Goal: Task Accomplishment & Management: Manage account settings

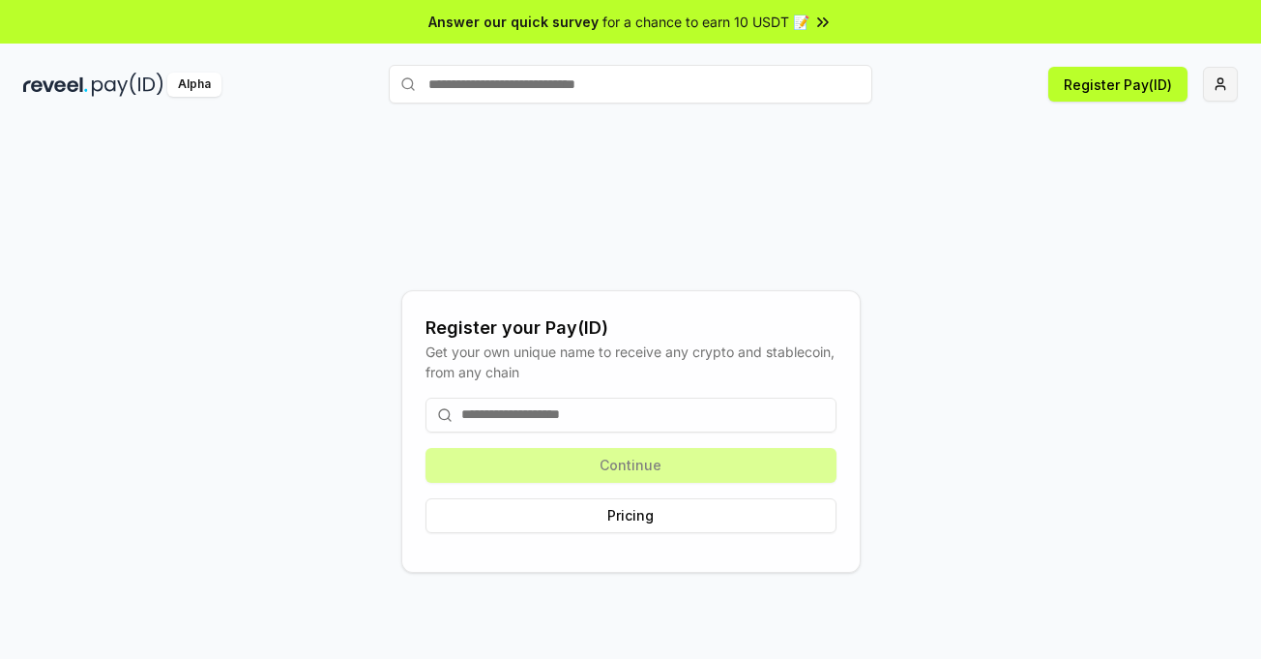
click at [1226, 85] on html "Answer our quick survey for a chance to earn 10 USDT 📝 Alpha Register Pay(ID) R…" at bounding box center [630, 329] width 1261 height 659
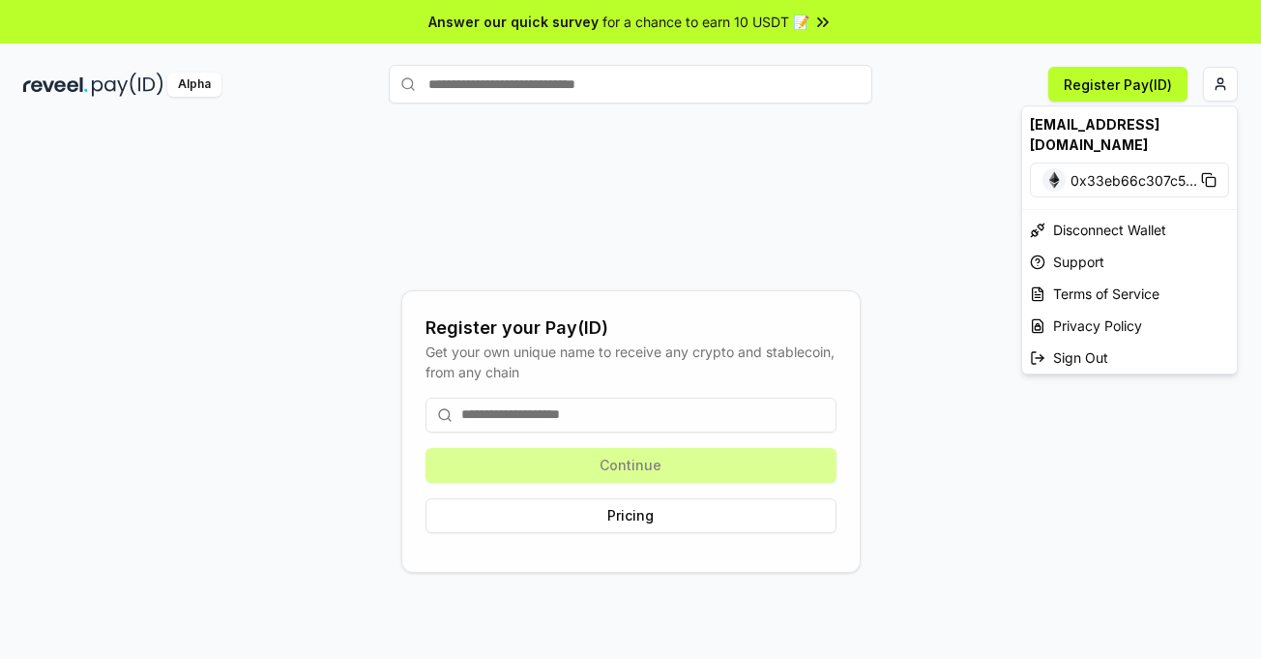
click at [868, 183] on html "Answer our quick survey for a chance to earn 10 USDT 📝 Alpha Register Pay(ID) R…" at bounding box center [630, 329] width 1261 height 659
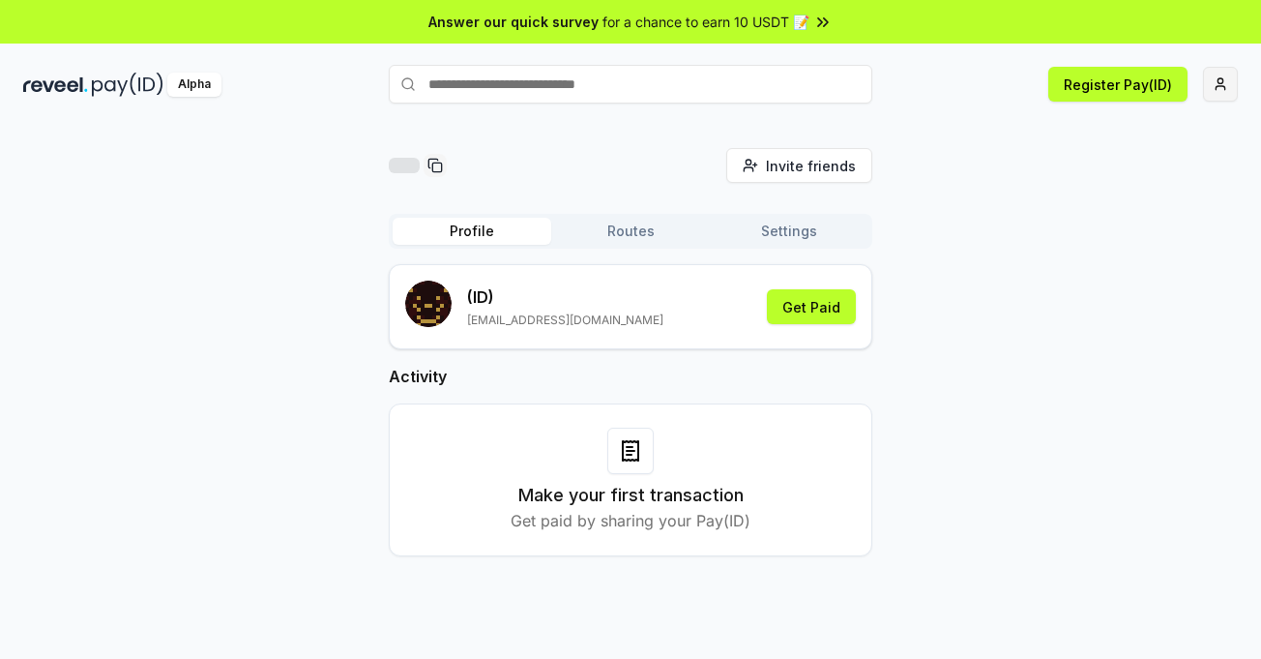
click at [1228, 84] on html "Answer our quick survey for a chance to earn 10 USDT 📝 Alpha Register Pay(ID) I…" at bounding box center [630, 329] width 1261 height 659
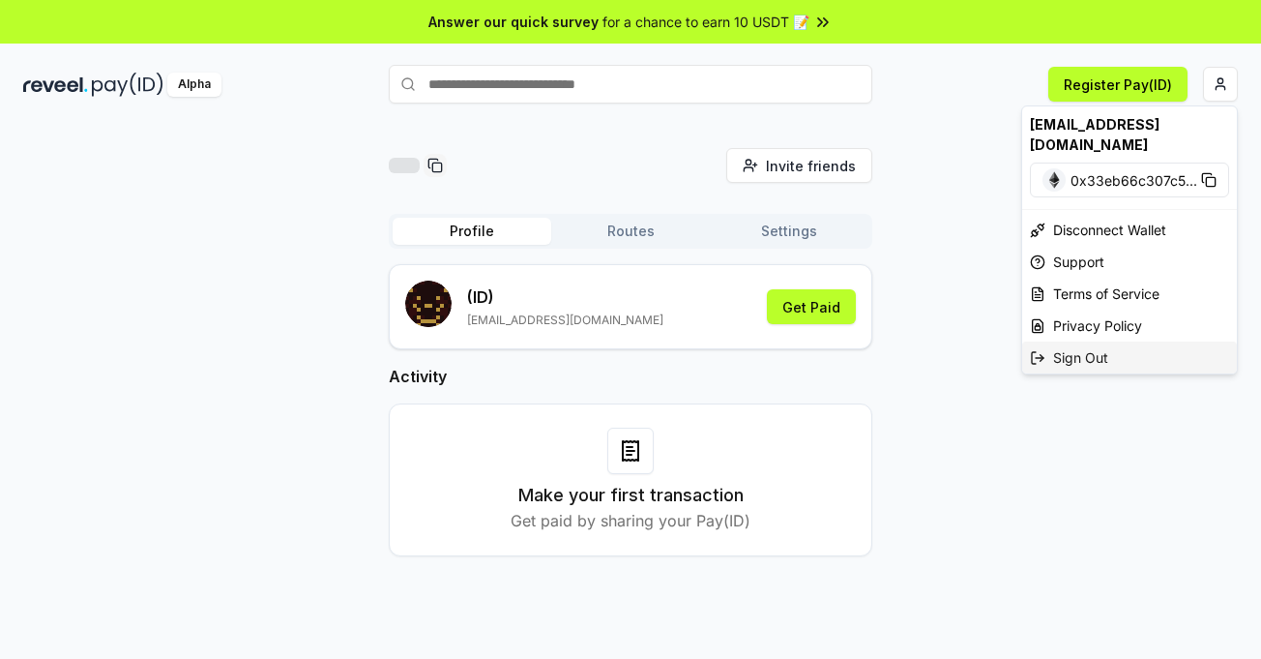
click at [1081, 342] on div "Sign Out" at bounding box center [1129, 357] width 215 height 32
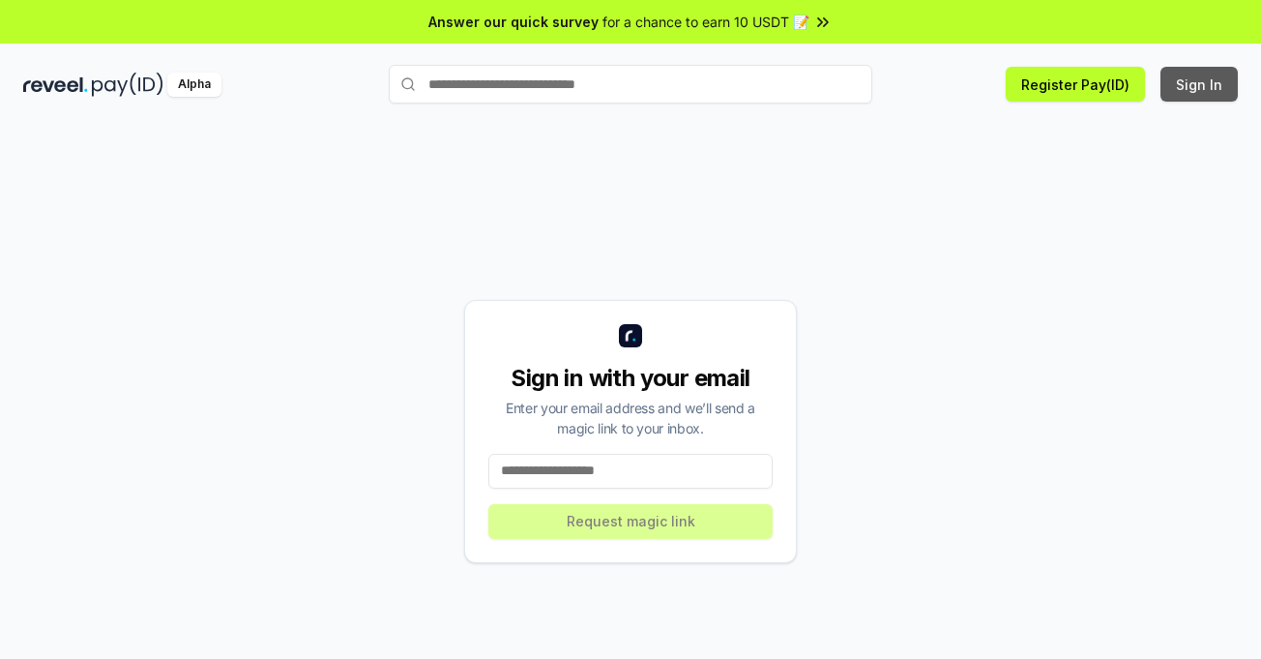
click at [1194, 85] on button "Sign In" at bounding box center [1199, 84] width 77 height 35
click at [1215, 79] on button "Sign In" at bounding box center [1199, 84] width 77 height 35
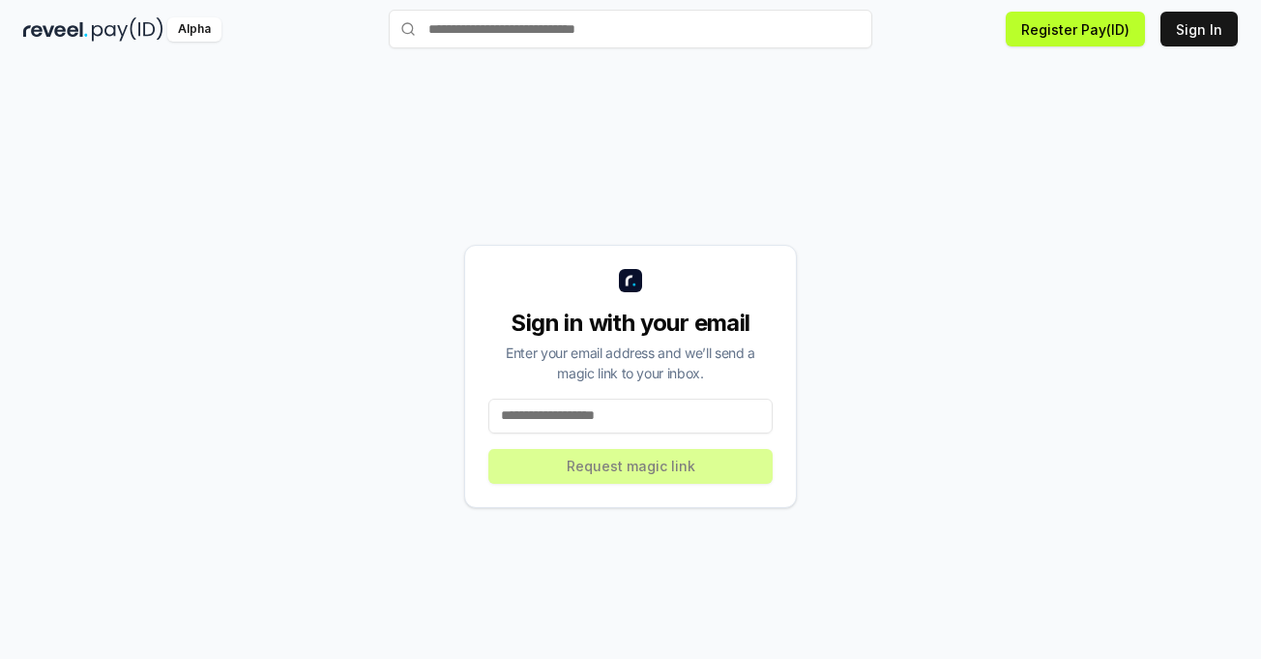
click at [602, 409] on input at bounding box center [631, 416] width 284 height 35
click at [569, 422] on input at bounding box center [631, 416] width 284 height 35
drag, startPoint x: 568, startPoint y: 415, endPoint x: 538, endPoint y: 411, distance: 30.2
click at [538, 411] on input at bounding box center [631, 416] width 284 height 35
click at [1187, 177] on div "Sign in with your email Enter your email address and we’ll send a magic link to…" at bounding box center [630, 376] width 1215 height 566
